Goal: Information Seeking & Learning: Find specific fact

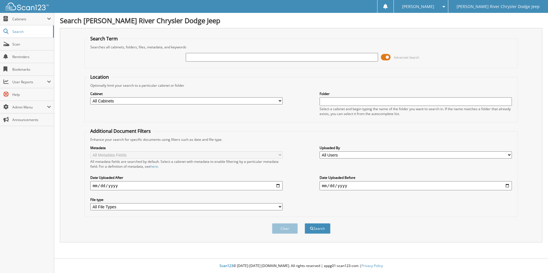
click at [223, 58] on input "text" at bounding box center [282, 57] width 192 height 9
type input "352330"
click at [304, 223] on button "Search" at bounding box center [317, 228] width 26 height 11
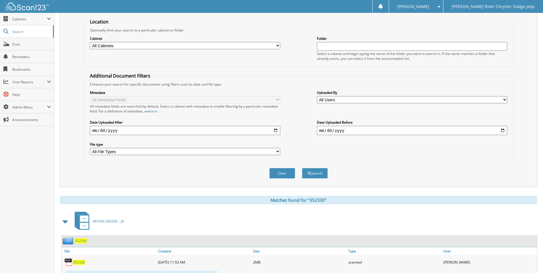
scroll to position [82, 0]
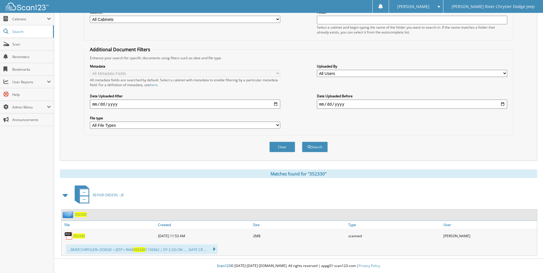
click at [80, 236] on span "352330" at bounding box center [79, 236] width 12 height 5
